Goal: Navigation & Orientation: Find specific page/section

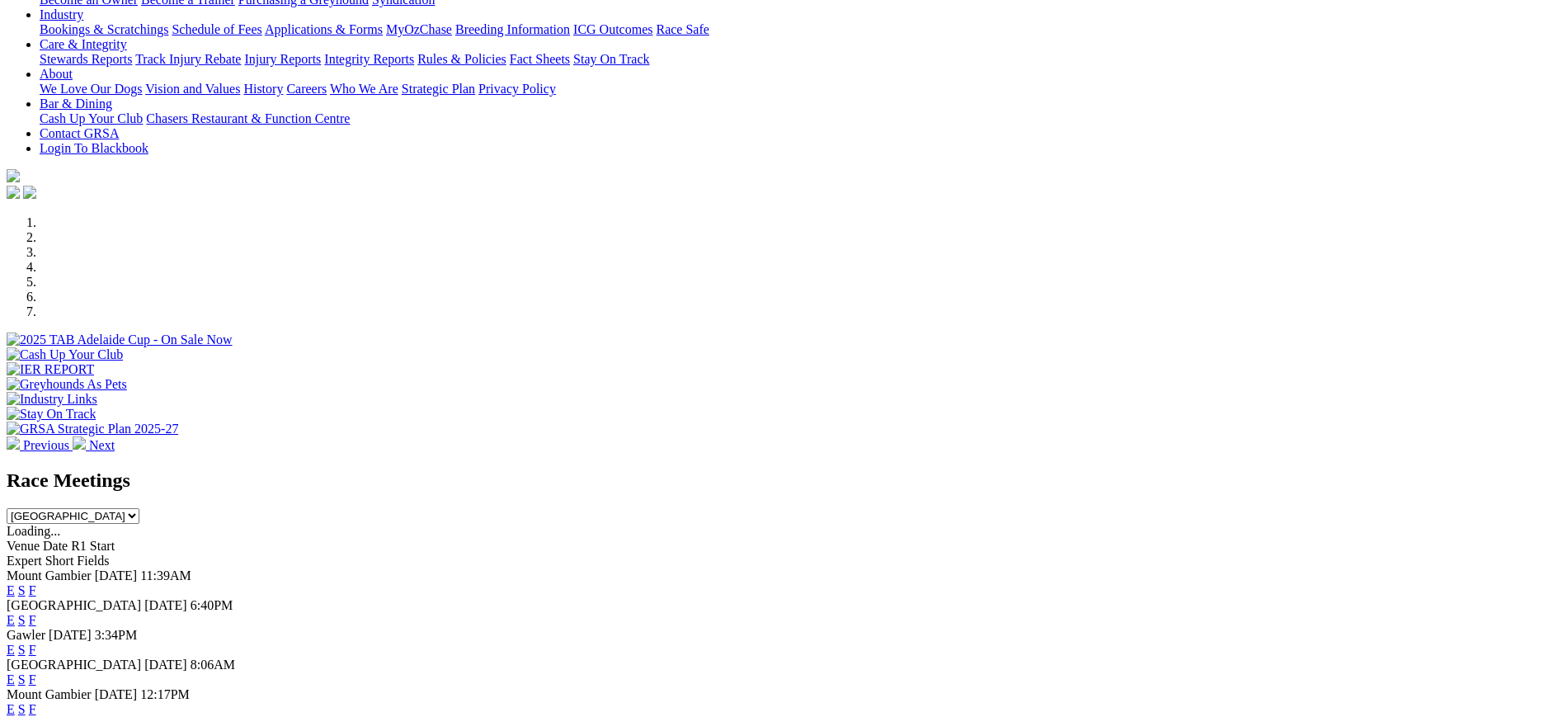
scroll to position [348, 0]
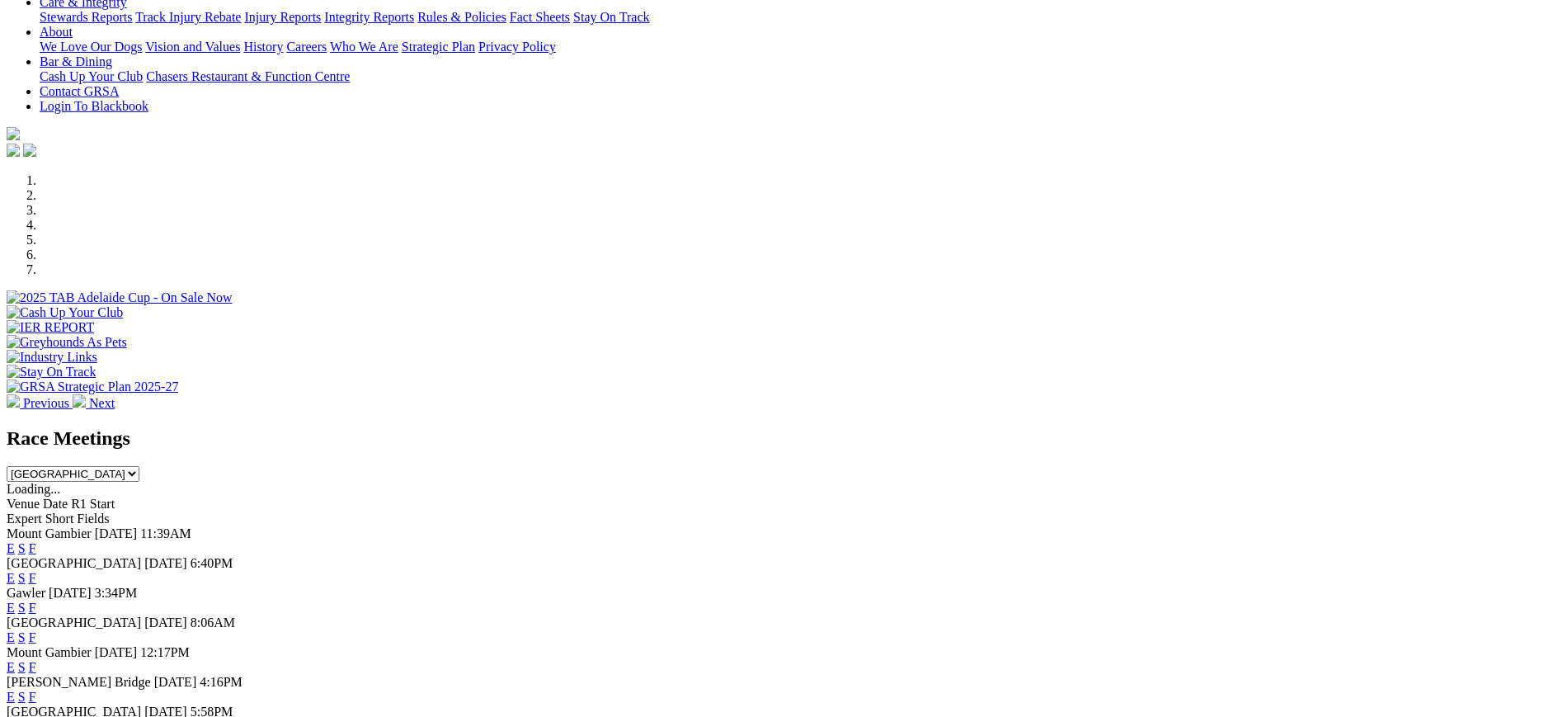
click at [36, 600] on link "F" at bounding box center [32, 607] width 8 height 14
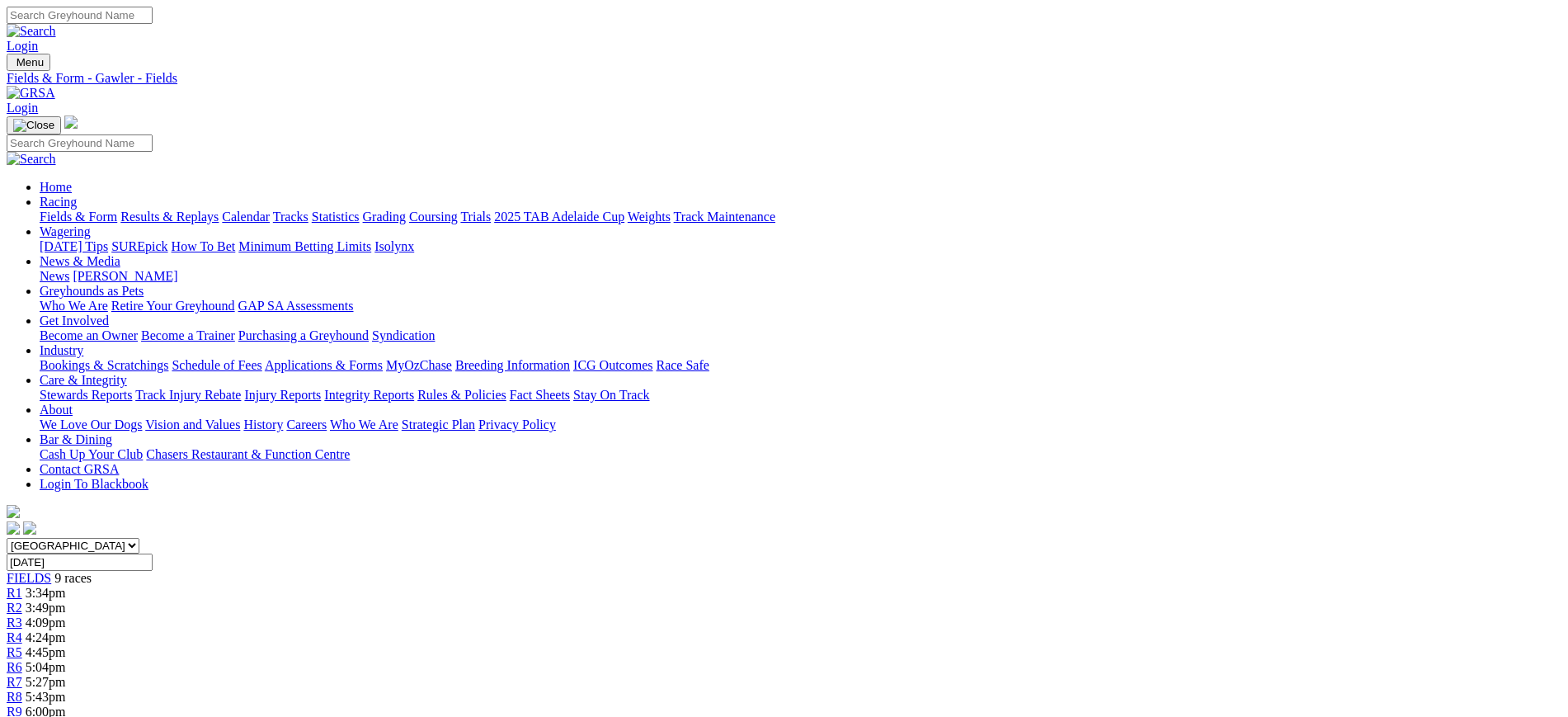
click at [178, 269] on link "[PERSON_NAME]" at bounding box center [125, 276] width 105 height 14
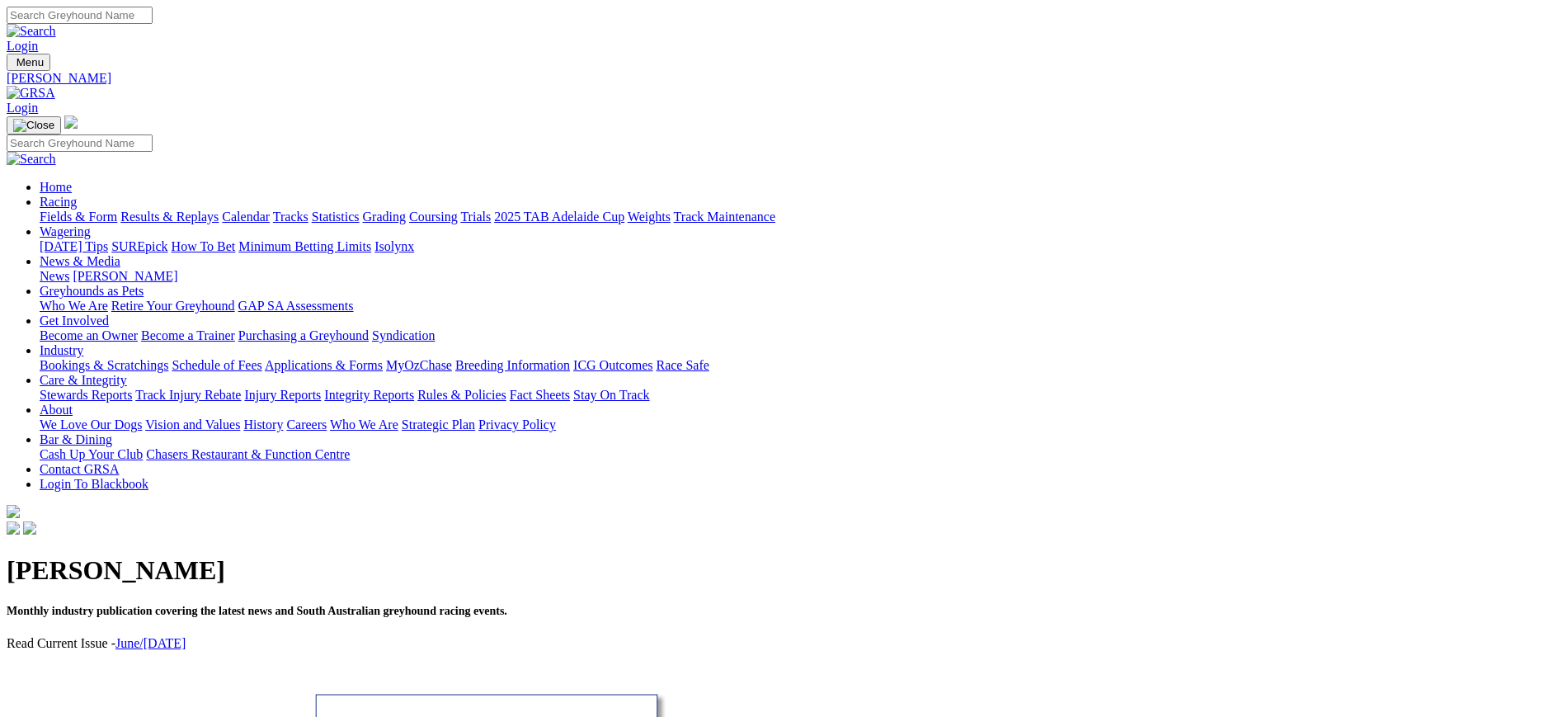
click at [55, 86] on img at bounding box center [31, 93] width 49 height 15
